Goal: Information Seeking & Learning: Learn about a topic

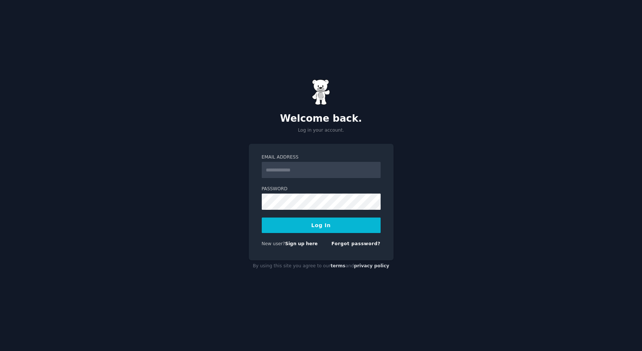
drag, startPoint x: 0, startPoint y: 0, endPoint x: 303, endPoint y: 170, distance: 347.4
click at [303, 170] on input "Email Address" at bounding box center [321, 170] width 119 height 16
type input "**********"
click at [434, 188] on div "**********" at bounding box center [321, 175] width 642 height 351
click at [262, 218] on button "Log In" at bounding box center [321, 226] width 119 height 16
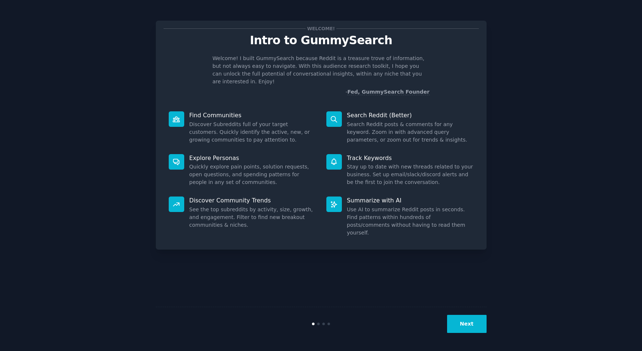
click at [475, 326] on button "Next" at bounding box center [466, 324] width 39 height 18
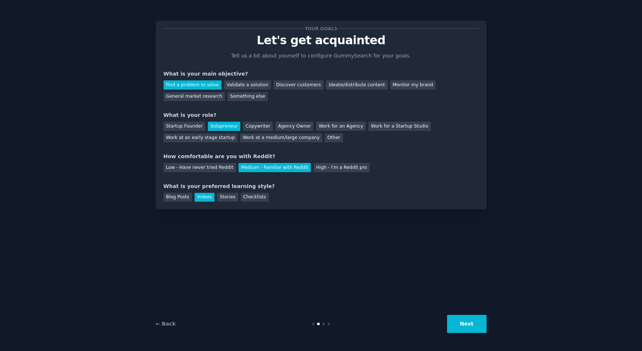
click at [475, 326] on button "Next" at bounding box center [466, 324] width 39 height 18
click at [475, 326] on div "Next" at bounding box center [431, 324] width 110 height 18
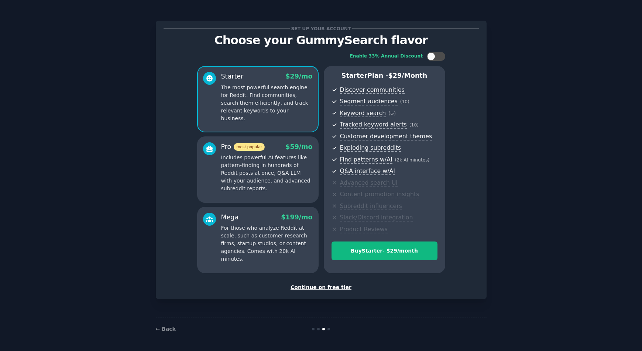
click at [327, 289] on div "Continue on free tier" at bounding box center [321, 288] width 315 height 8
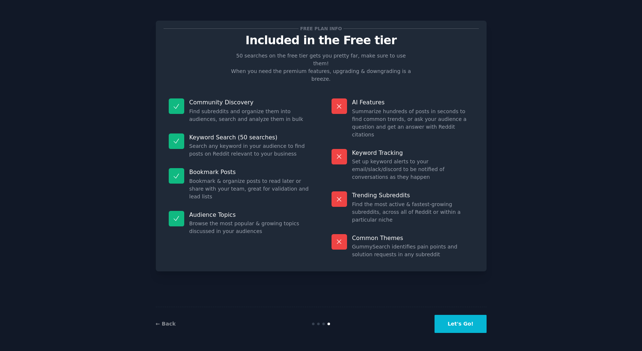
click at [458, 327] on button "Let's Go!" at bounding box center [460, 324] width 52 height 18
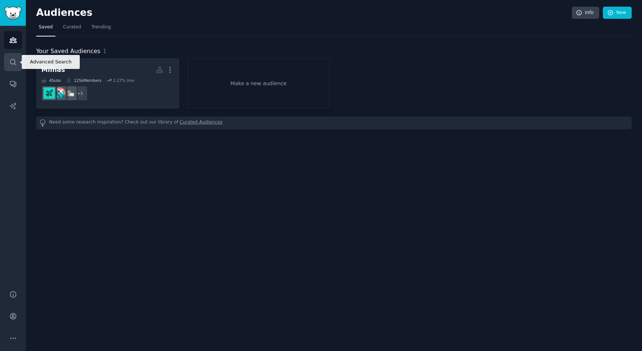
click at [19, 66] on link "Search" at bounding box center [13, 62] width 18 height 18
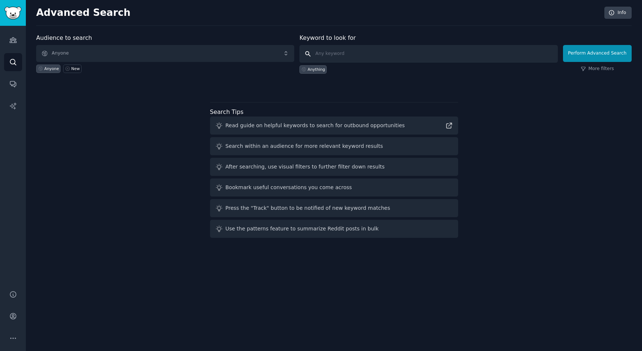
click at [330, 54] on input "text" at bounding box center [428, 54] width 258 height 18
type input "leilão de imóveis"
click at [623, 56] on button "Perform Advanced Search" at bounding box center [597, 53] width 69 height 17
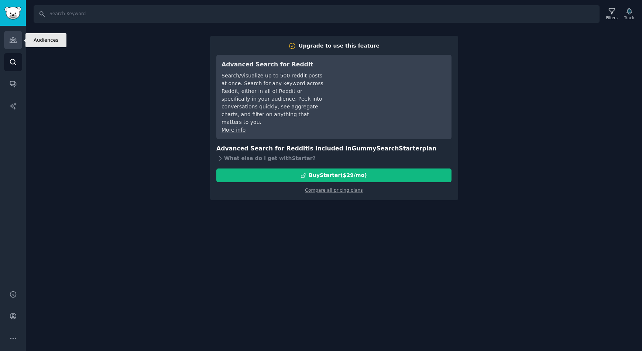
click at [11, 37] on icon "Sidebar" at bounding box center [13, 40] width 8 height 8
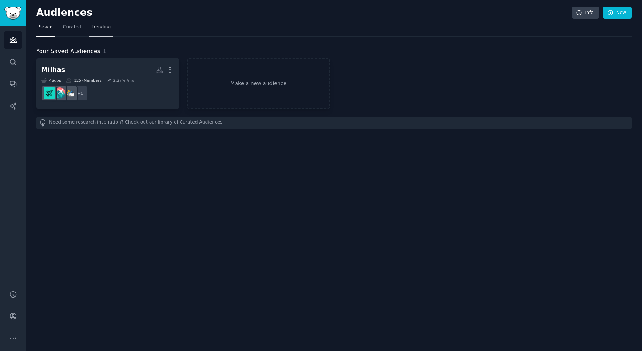
click at [93, 27] on span "Trending" at bounding box center [101, 27] width 19 height 7
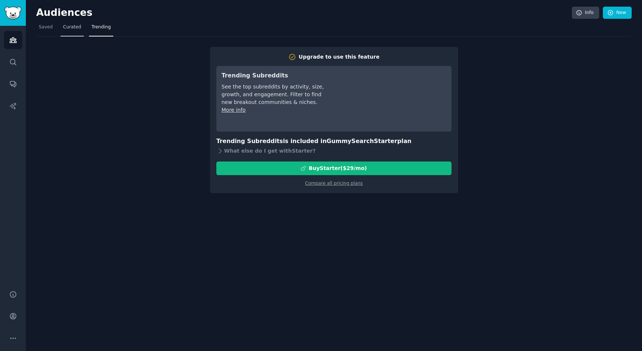
click at [77, 31] on link "Curated" at bounding box center [72, 28] width 23 height 15
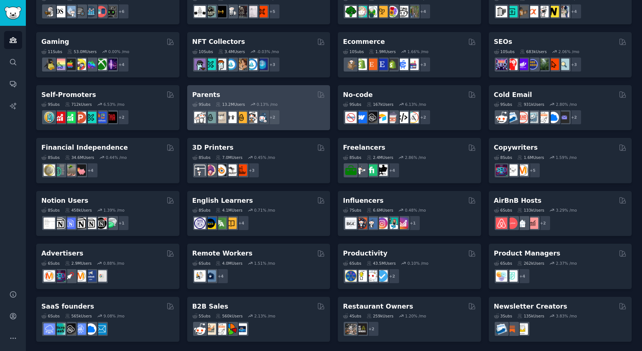
scroll to position [239, 0]
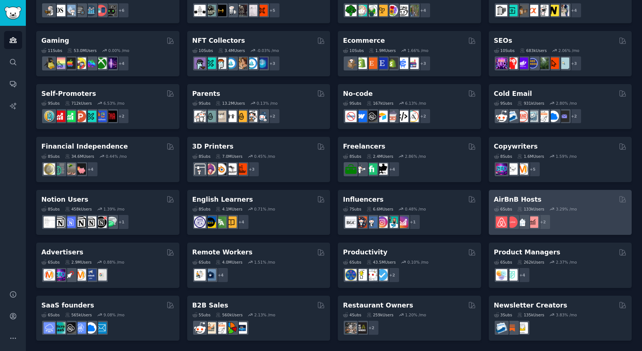
click at [588, 210] on div "6 Sub s 133k Users 3.29 % /mo" at bounding box center [560, 209] width 133 height 5
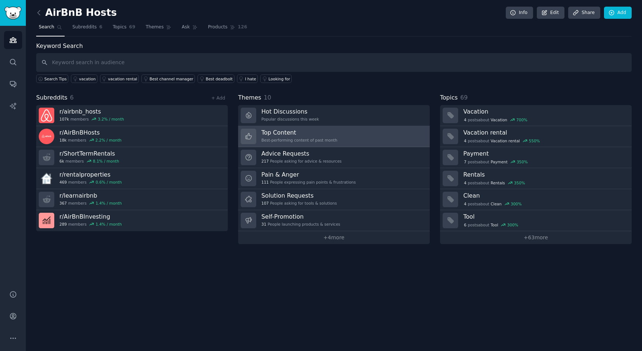
click at [277, 143] on div "Top Content Best-performing content of past month" at bounding box center [299, 137] width 76 height 16
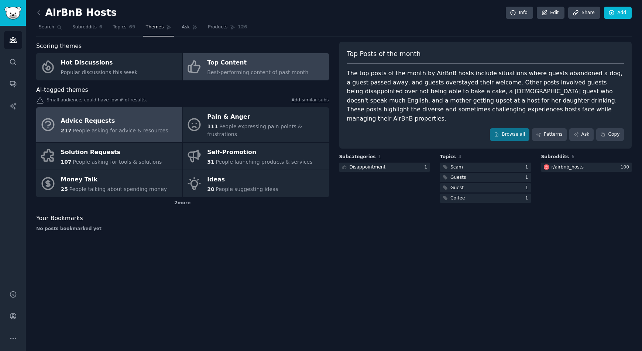
click at [89, 128] on span "People asking for advice & resources" at bounding box center [120, 131] width 95 height 6
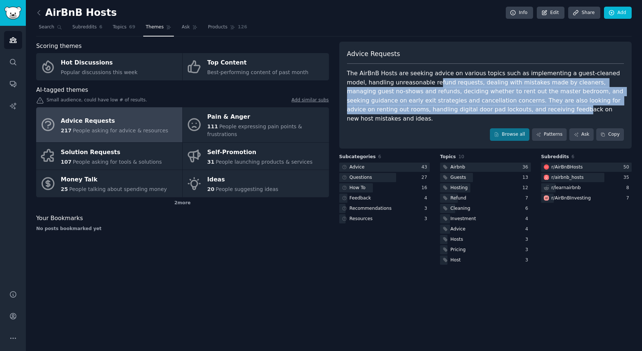
drag, startPoint x: 411, startPoint y: 80, endPoint x: 448, endPoint y: 106, distance: 45.3
click at [448, 106] on div "The AirBnB Hosts are seeking advice on various topics such as implementing a gu…" at bounding box center [485, 96] width 277 height 54
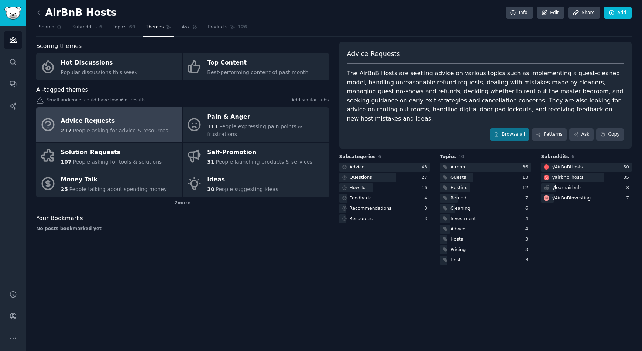
click at [392, 82] on div "The AirBnB Hosts are seeking advice on various topics such as implementing a gu…" at bounding box center [485, 96] width 277 height 54
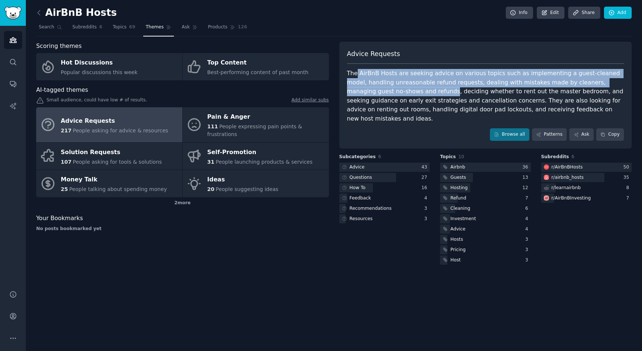
drag, startPoint x: 360, startPoint y: 74, endPoint x: 377, endPoint y: 92, distance: 24.8
click at [377, 92] on div "The AirBnB Hosts are seeking advice on various topics such as implementing a gu…" at bounding box center [485, 96] width 277 height 54
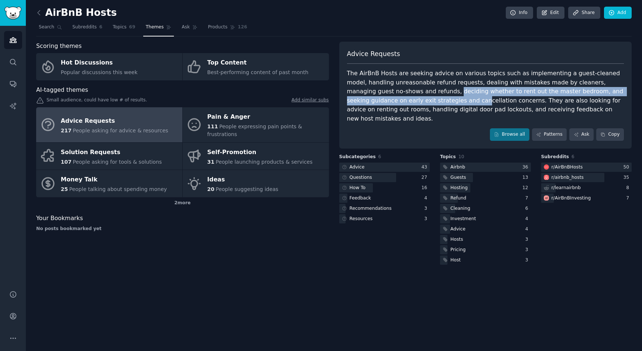
drag, startPoint x: 382, startPoint y: 92, endPoint x: 393, endPoint y: 104, distance: 16.7
click at [393, 104] on div "The AirBnB Hosts are seeking advice on various topics such as implementing a gu…" at bounding box center [485, 96] width 277 height 54
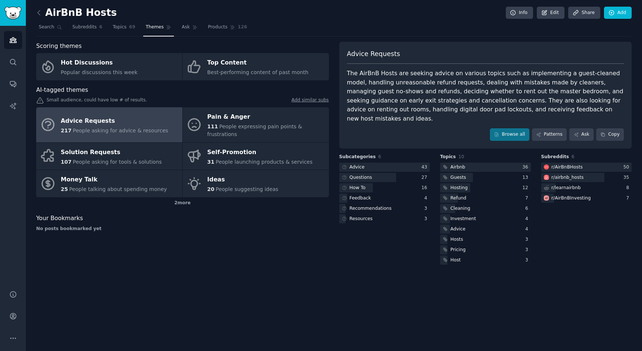
click at [451, 98] on div "The AirBnB Hosts are seeking advice on various topics such as implementing a gu…" at bounding box center [485, 96] width 277 height 54
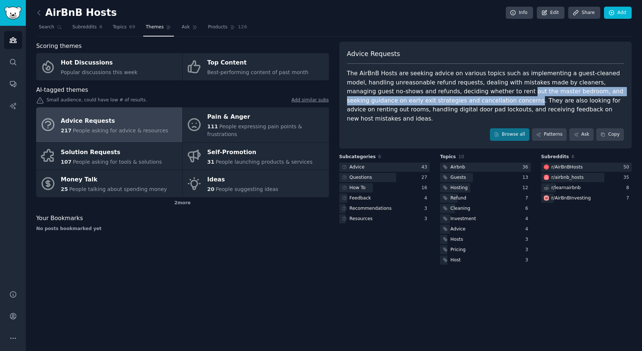
drag, startPoint x: 451, startPoint y: 91, endPoint x: 439, endPoint y: 103, distance: 17.0
click at [439, 103] on div "The AirBnB Hosts are seeking advice on various topics such as implementing a gu…" at bounding box center [485, 96] width 277 height 54
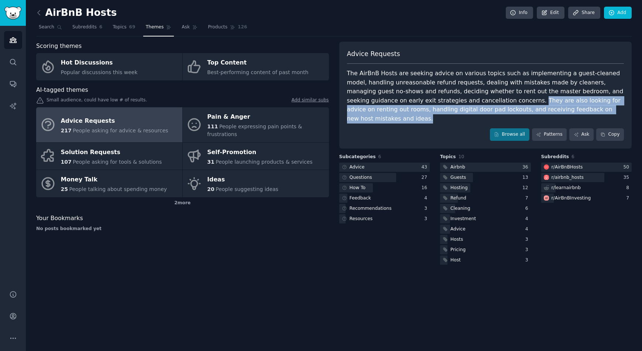
drag, startPoint x: 442, startPoint y: 103, endPoint x: 553, endPoint y: 106, distance: 110.8
click at [553, 106] on div "The AirBnB Hosts are seeking advice on various topics such as implementing a gu…" at bounding box center [485, 96] width 277 height 54
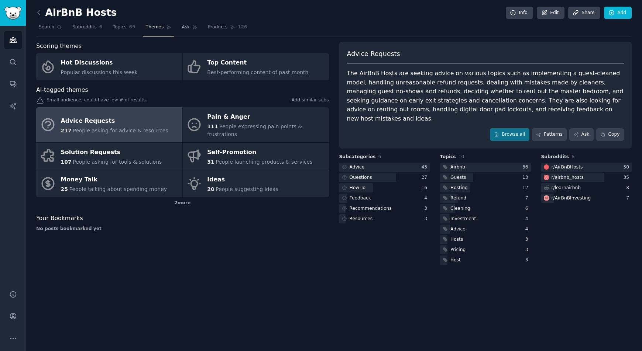
click at [446, 94] on div "The AirBnB Hosts are seeking advice on various topics such as implementing a gu…" at bounding box center [485, 96] width 277 height 54
click at [76, 26] on span "Subreddits" at bounding box center [84, 27] width 24 height 7
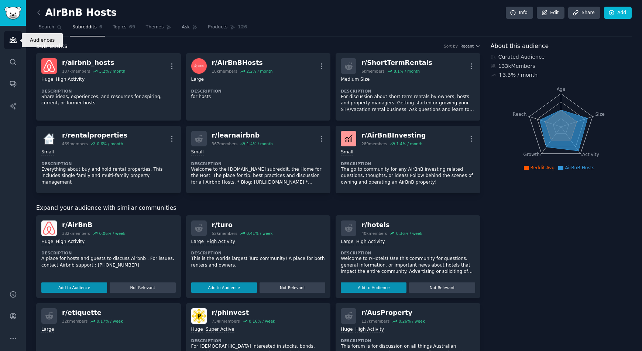
click at [15, 44] on link "Audiences" at bounding box center [13, 40] width 18 height 18
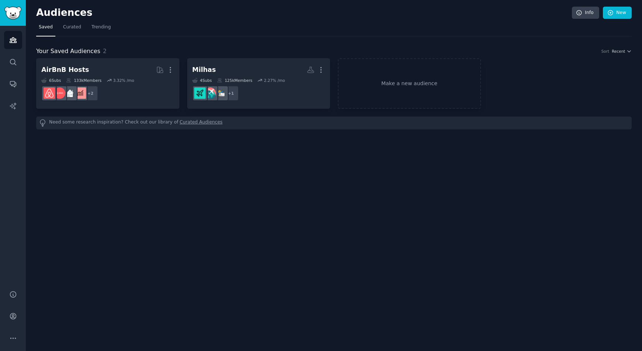
click at [61, 20] on div "Audiences Info New" at bounding box center [333, 14] width 595 height 15
click at [62, 24] on link "Curated" at bounding box center [72, 28] width 23 height 15
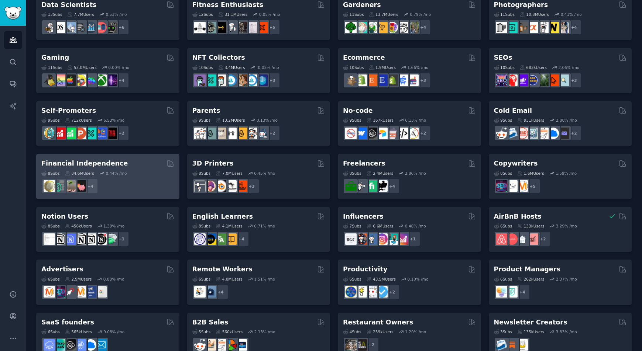
scroll to position [239, 0]
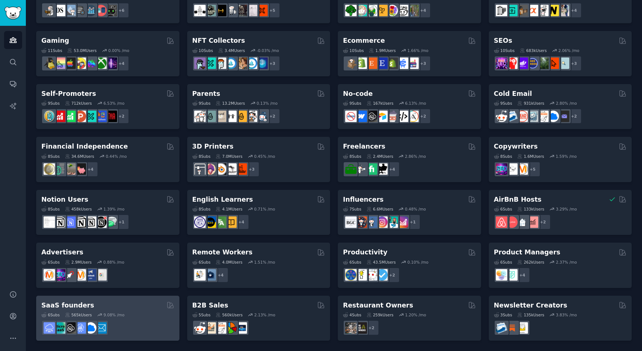
click at [136, 320] on div at bounding box center [107, 328] width 133 height 16
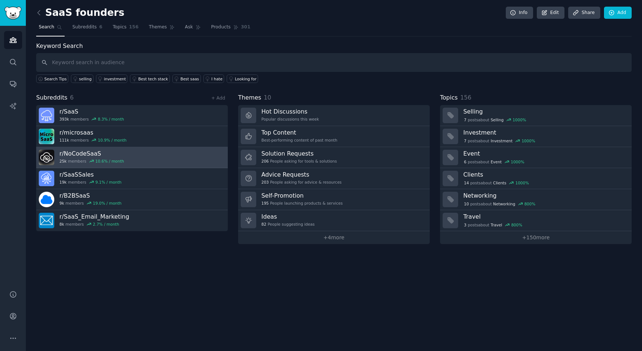
click at [148, 158] on link "r/ NoCodeSaaS 25k members 10.6 % / month" at bounding box center [132, 157] width 192 height 21
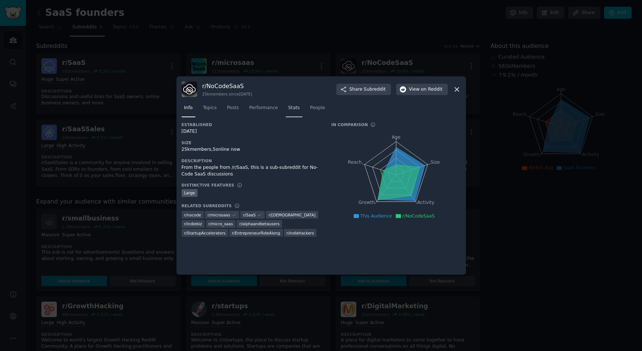
click at [288, 109] on span "Stats" at bounding box center [293, 108] width 11 height 7
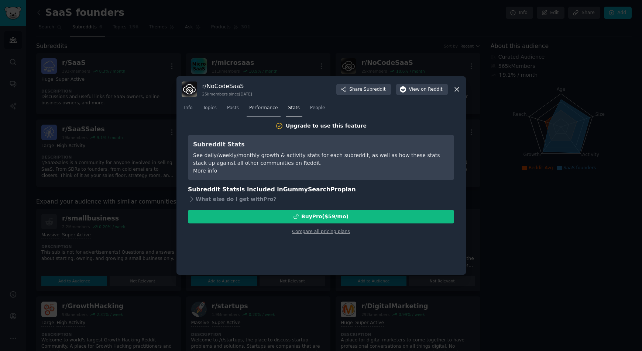
click at [260, 108] on span "Performance" at bounding box center [263, 108] width 29 height 7
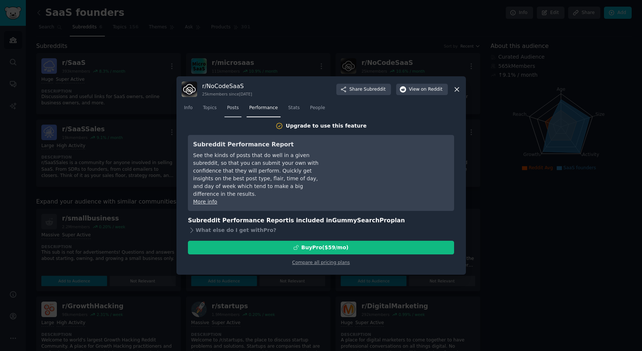
click at [224, 108] on link "Posts" at bounding box center [232, 109] width 17 height 15
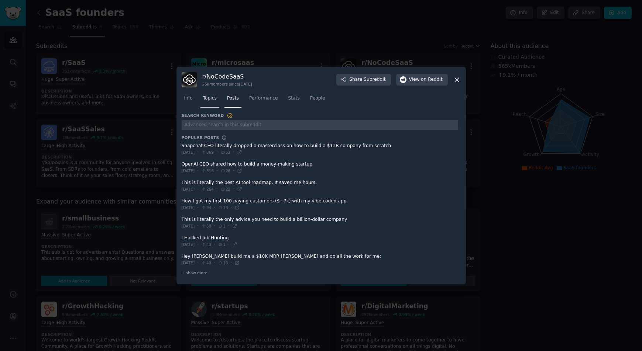
click at [203, 93] on link "Topics" at bounding box center [209, 100] width 19 height 15
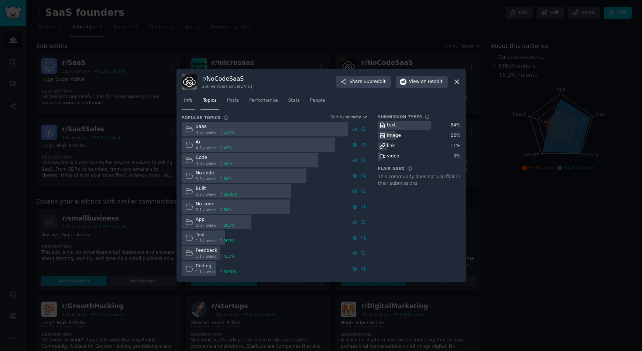
click at [188, 101] on span "Info" at bounding box center [188, 100] width 8 height 7
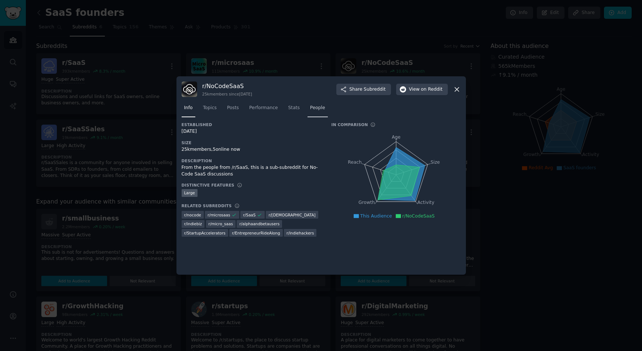
click at [310, 107] on span "People" at bounding box center [317, 108] width 15 height 7
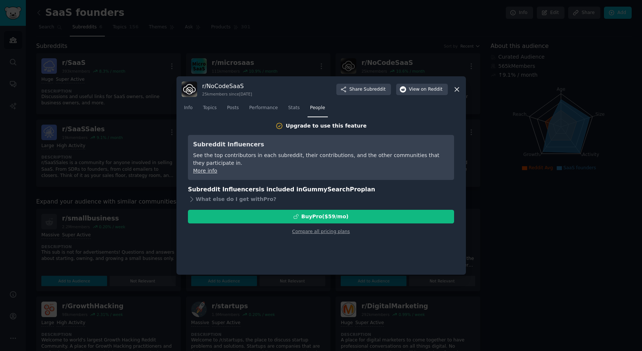
click at [185, 99] on div "Info Topics Posts Performance Stats People" at bounding box center [321, 109] width 279 height 25
click at [186, 107] on span "Info" at bounding box center [188, 108] width 8 height 7
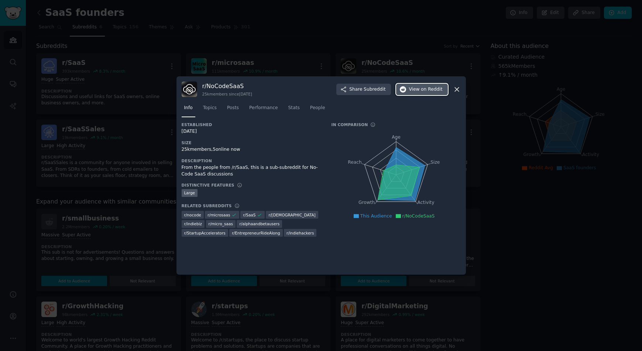
click at [403, 94] on button "View on Reddit" at bounding box center [422, 90] width 52 height 12
